Goal: Communication & Community: Answer question/provide support

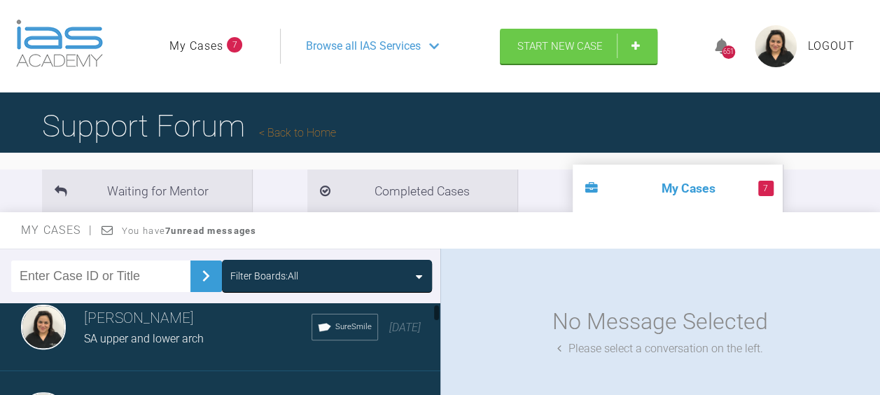
scroll to position [18, 0]
click at [211, 339] on div "SA upper and lower arch" at bounding box center [198, 340] width 228 height 18
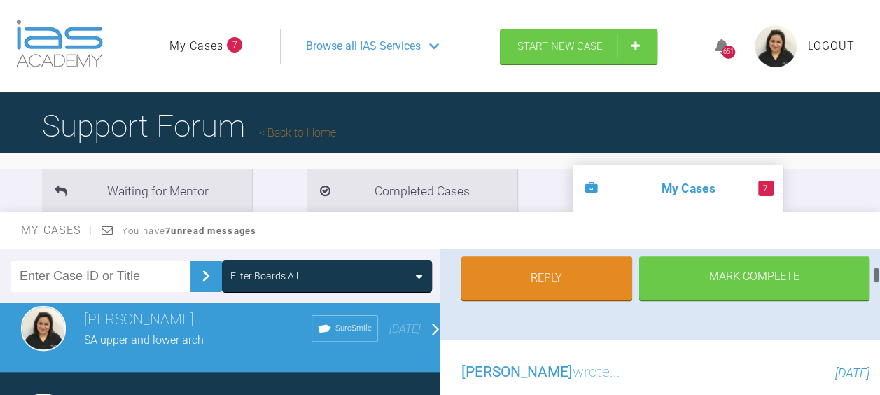
scroll to position [478, 0]
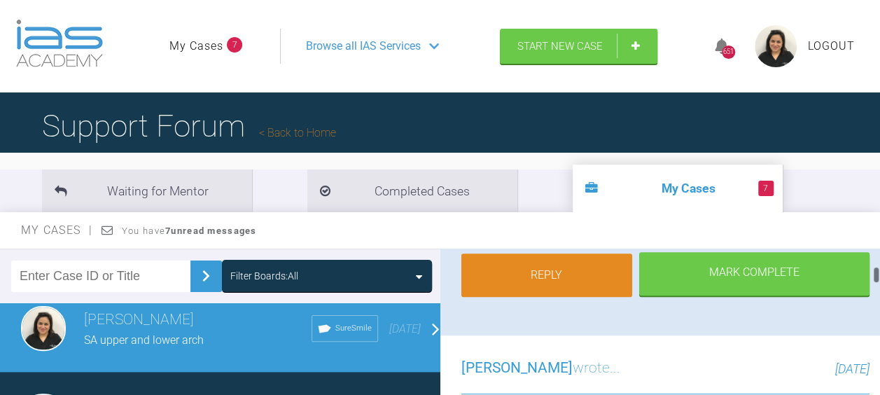
click at [537, 279] on link "Reply" at bounding box center [548, 275] width 172 height 43
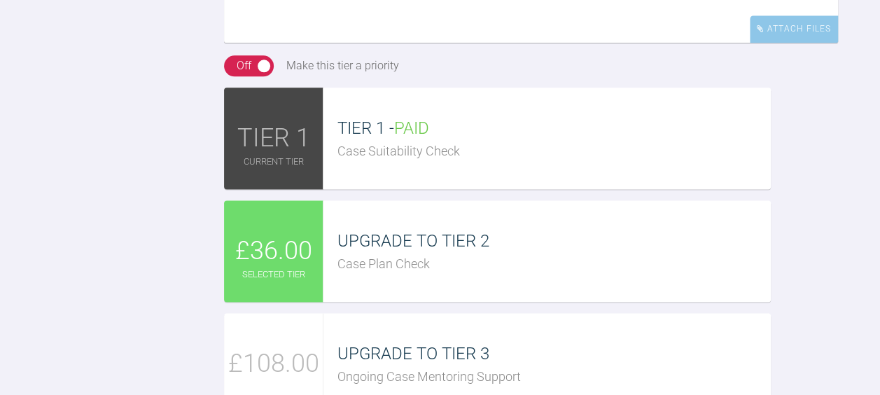
scroll to position [3463, 0]
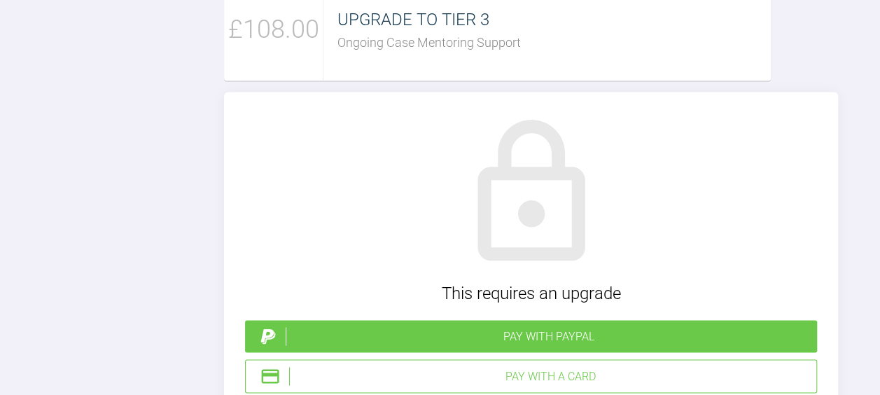
scroll to position [3795, 0]
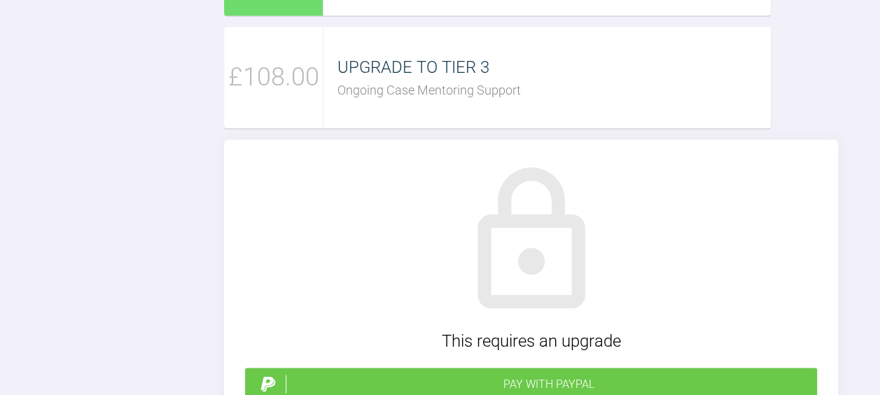
scroll to position [3746, 0]
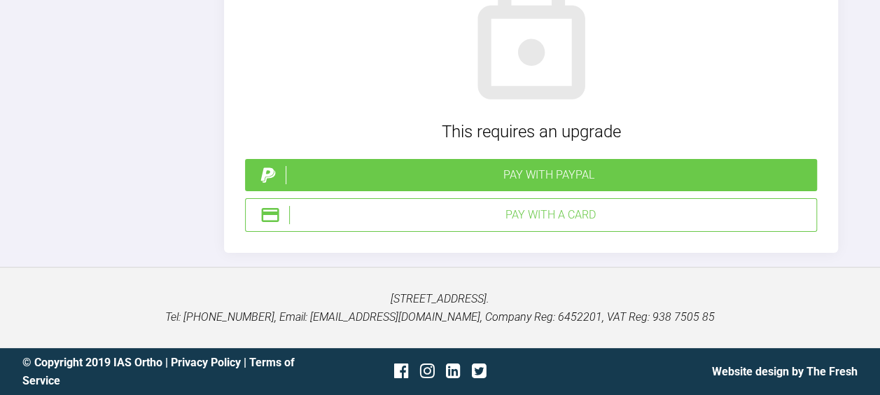
scroll to position [4496, 0]
type textarea "Kelly, Thanks for the reply. Unfortunately, PPR is not possible as I will need …"
click at [668, 224] on div "Pay with a Card" at bounding box center [550, 215] width 522 height 18
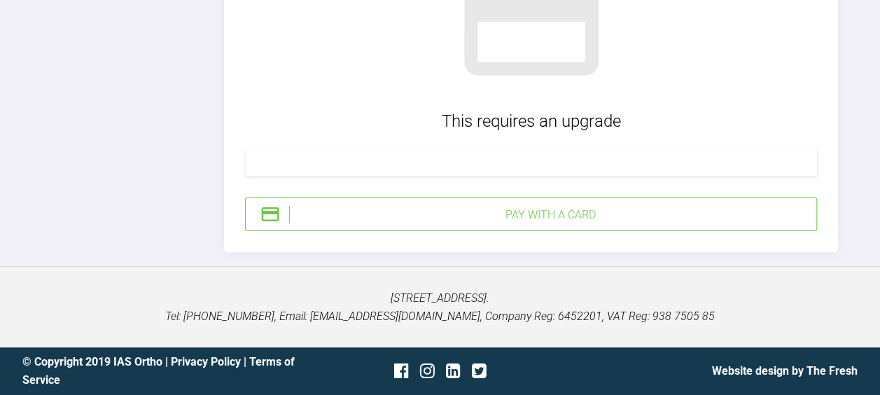
click at [520, 224] on div "Pay with a Card" at bounding box center [550, 215] width 522 height 18
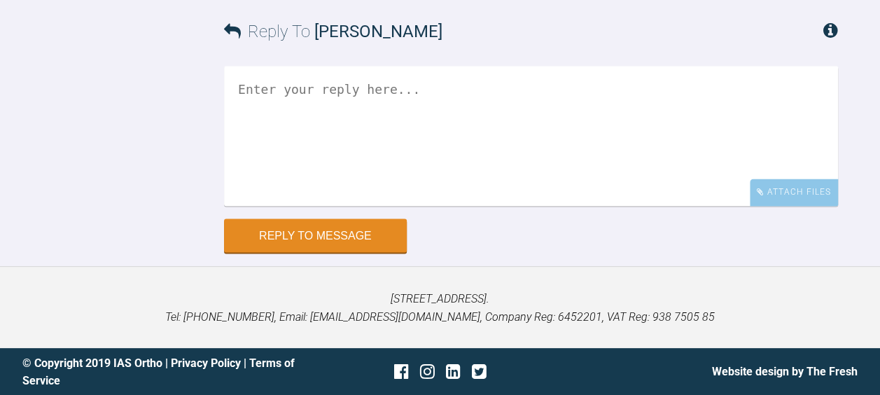
scroll to position [4135, 0]
click at [285, 206] on textarea at bounding box center [531, 136] width 614 height 140
type textarea "s"
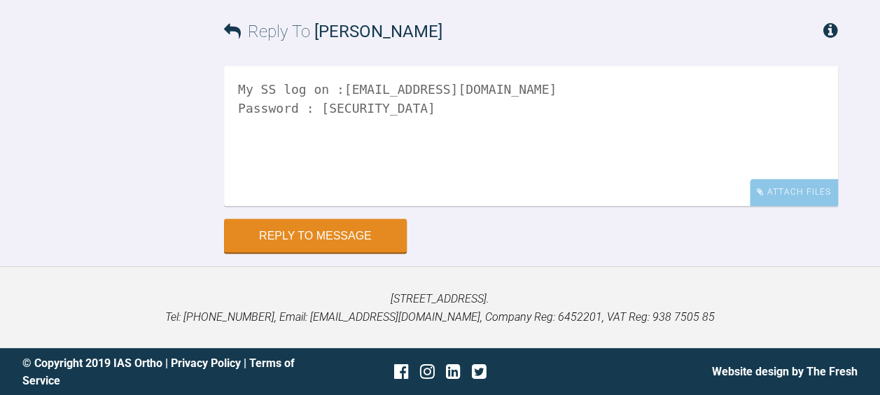
scroll to position [4362, 0]
click at [239, 88] on textarea "My SS log on :dr.dentist02@gmail.com Password : Mohit75@" at bounding box center [531, 136] width 614 height 140
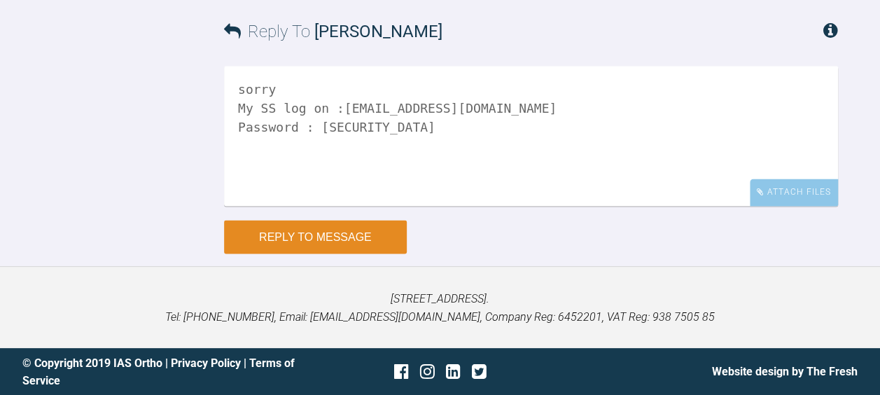
type textarea "sorry My SS log on :dr.dentist02@gmail.com Password : Mohit75@"
click at [321, 234] on button "Reply to Message" at bounding box center [315, 237] width 183 height 34
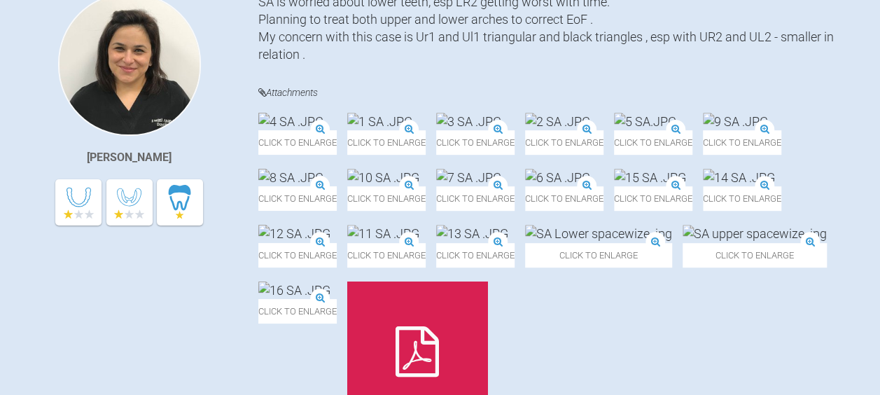
scroll to position [0, 0]
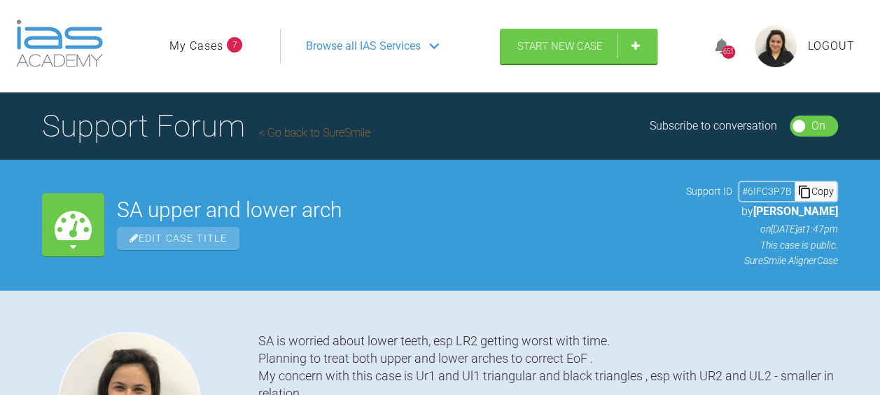
click at [356, 43] on span "Browse all IAS Services" at bounding box center [363, 46] width 115 height 18
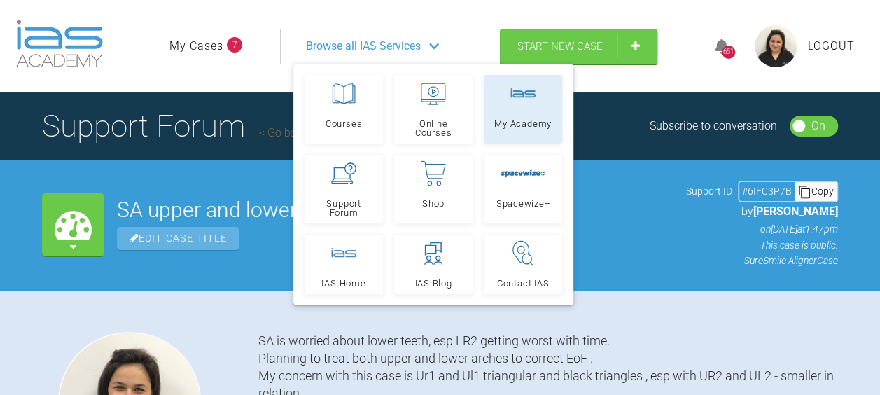
click at [511, 111] on link "My Academy" at bounding box center [523, 109] width 78 height 69
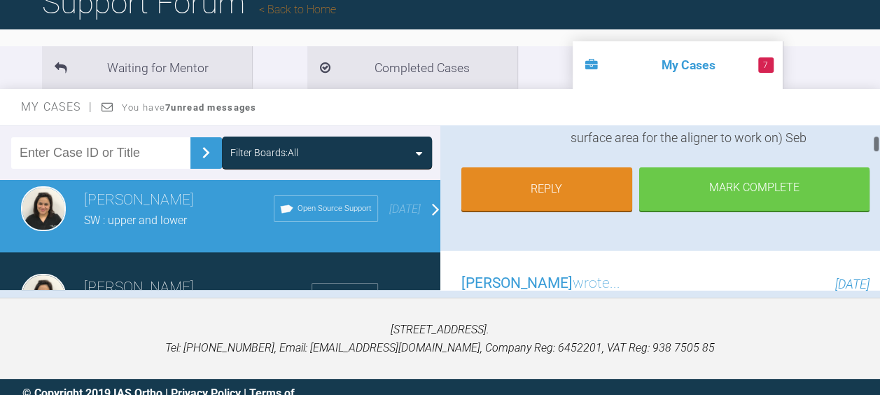
scroll to position [237, 0]
click at [537, 191] on link "Reply" at bounding box center [548, 190] width 172 height 43
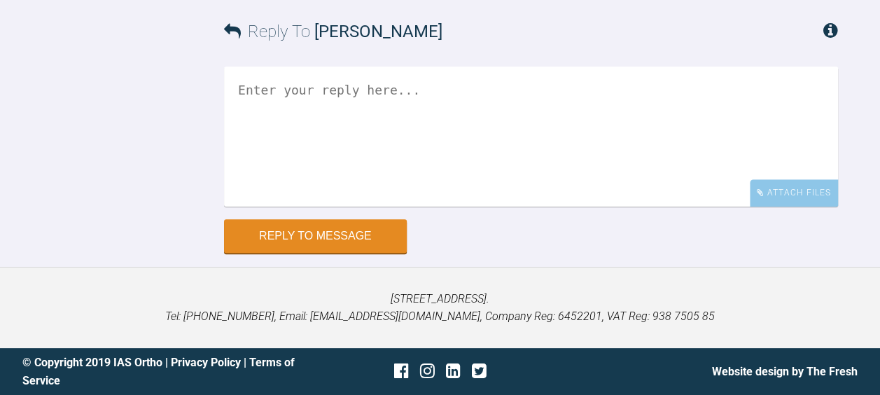
scroll to position [3754, 0]
click at [252, 146] on textarea at bounding box center [531, 137] width 614 height 140
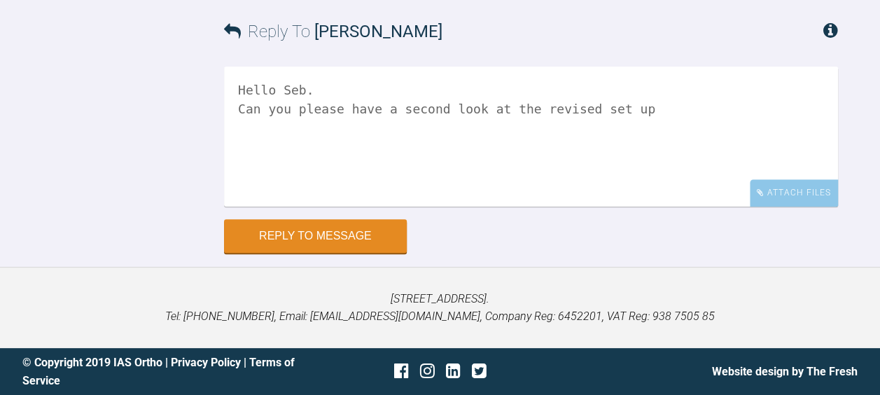
scroll to position [3750, 0]
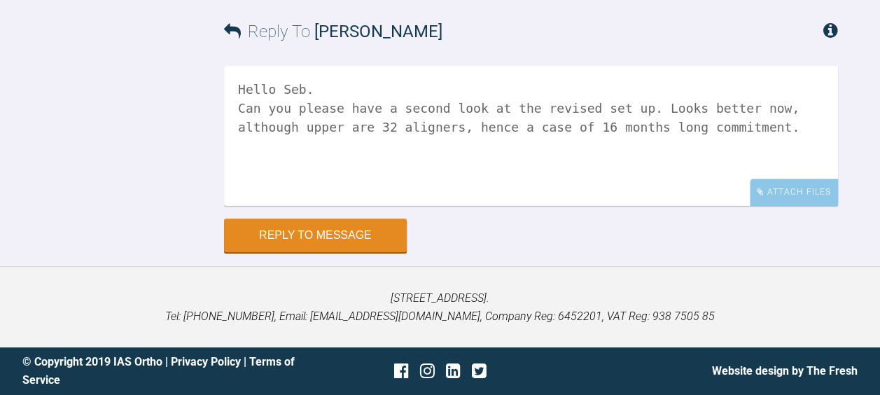
click at [704, 189] on textarea "Hello Seb. Can you please have a second look at the revised set up. Looks bette…" at bounding box center [531, 136] width 614 height 140
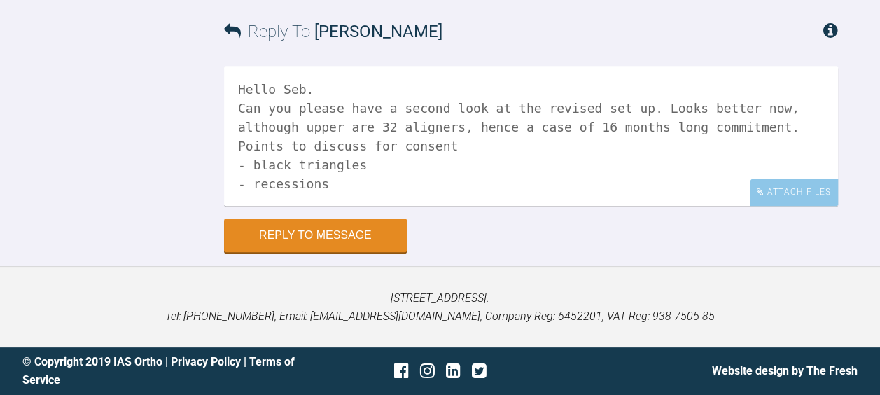
scroll to position [4, 0]
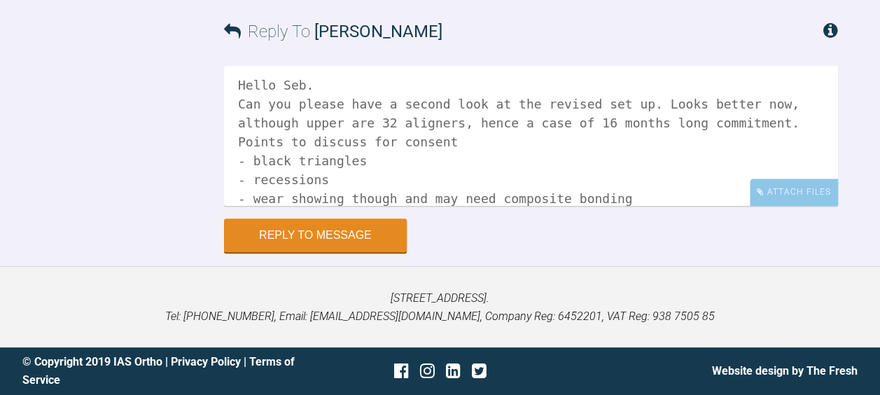
click at [383, 206] on textarea "Hello Seb. Can you please have a second look at the revised set up. Looks bette…" at bounding box center [531, 136] width 614 height 140
click at [741, 206] on textarea "Hello Seb. Can you please have a second look at the revised set up. Looks bette…" at bounding box center [531, 136] width 614 height 140
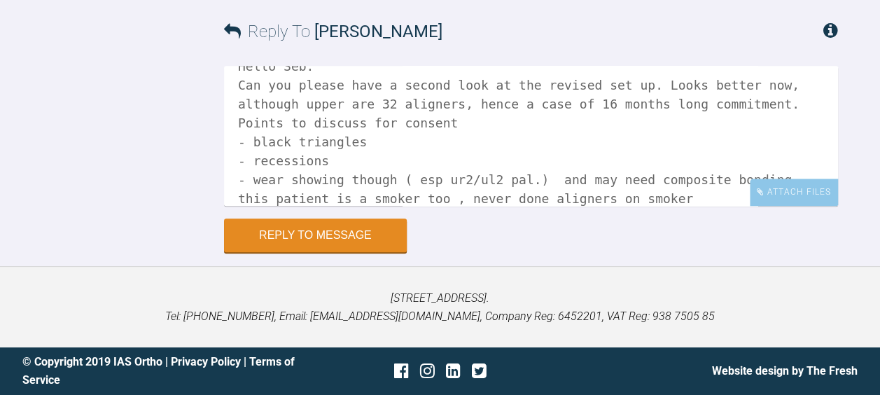
click at [433, 206] on textarea "Hello Seb. Can you please have a second look at the revised set up. Looks bette…" at bounding box center [531, 136] width 614 height 140
click at [707, 206] on textarea "Hello Seb. Can you please have a second look at the revised set up. Looks bette…" at bounding box center [531, 136] width 614 height 140
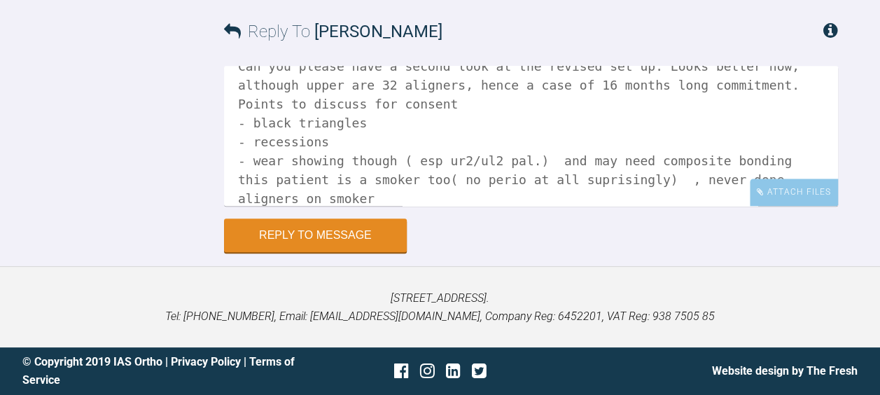
click at [244, 206] on textarea "Hello Seb. Can you please have a second look at the revised set up. Looks bette…" at bounding box center [531, 136] width 614 height 140
click at [312, 206] on textarea "Hello Seb. Can you please have a second look at the revised set up. Looks bette…" at bounding box center [531, 136] width 614 height 140
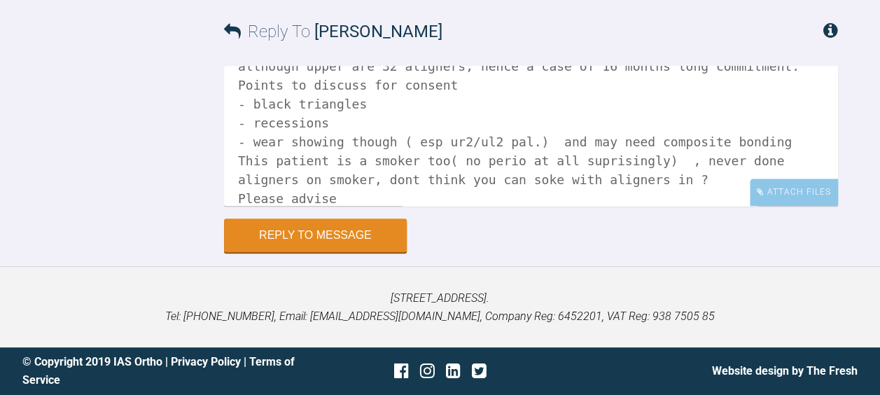
scroll to position [80, 0]
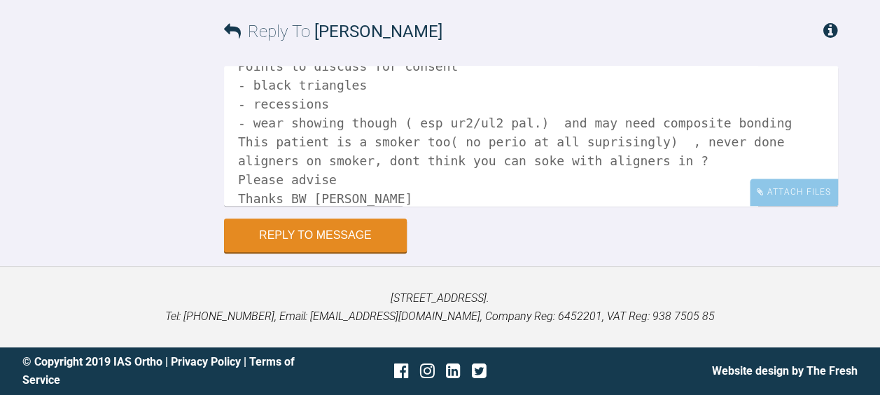
type textarea "Hello Seb. Can you please have a second look at the revised set up. Looks bette…"
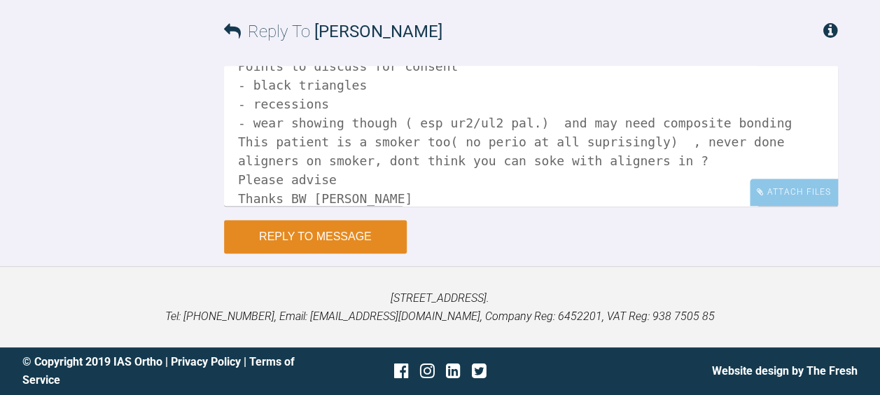
click at [310, 254] on button "Reply to Message" at bounding box center [315, 237] width 183 height 34
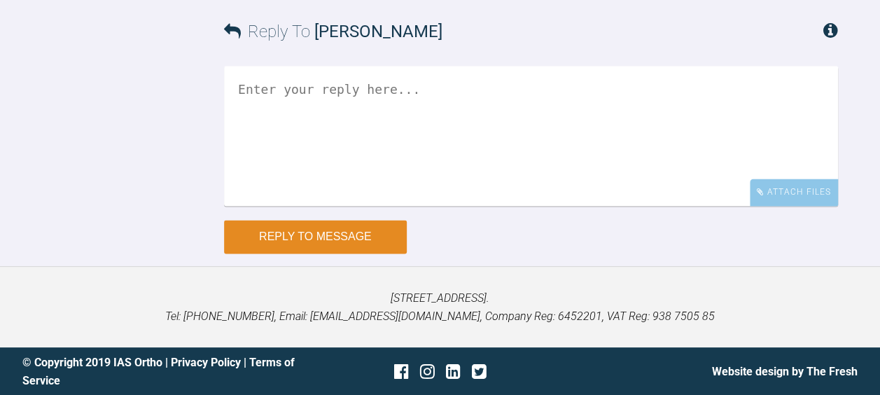
scroll to position [4006, 0]
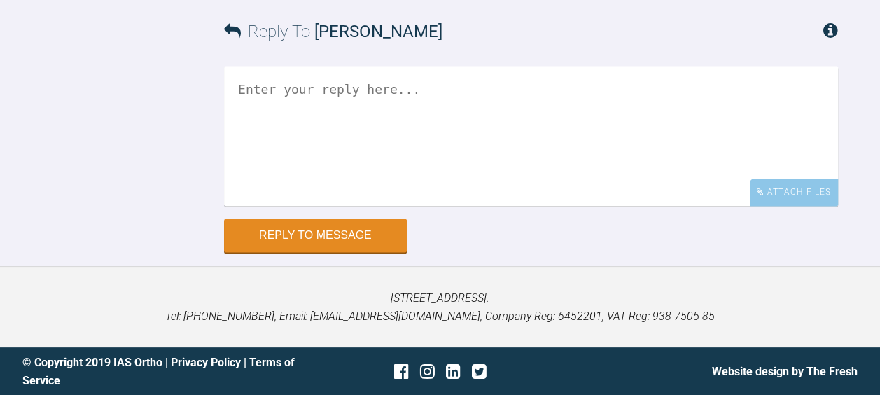
click at [15, 252] on div "Reply To [PERSON_NAME] Attach Files Drag and drop files here! Reply to Message" at bounding box center [440, 124] width 880 height 255
